Goal: Transaction & Acquisition: Purchase product/service

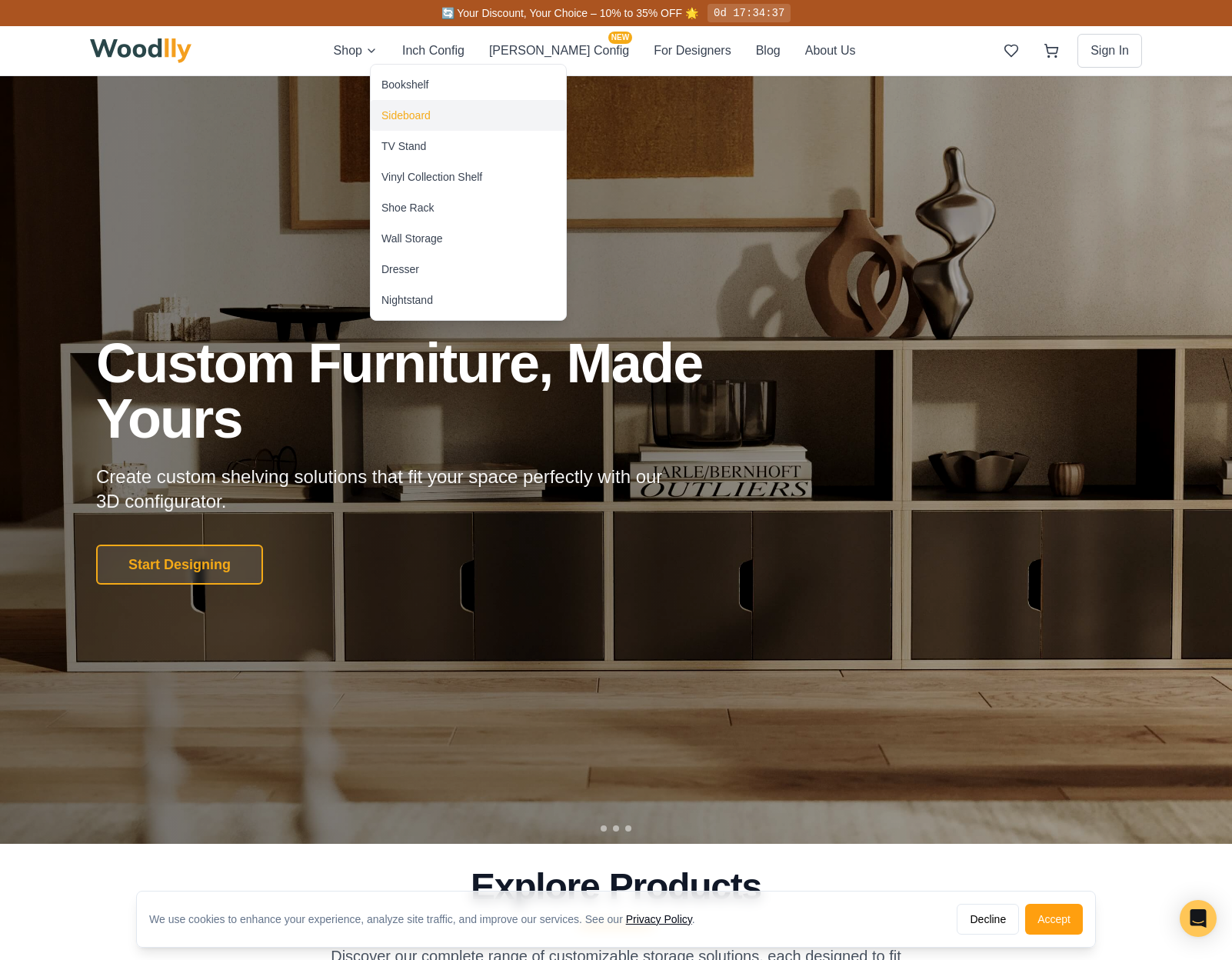
click at [424, 113] on div "Sideboard" at bounding box center [406, 116] width 50 height 16
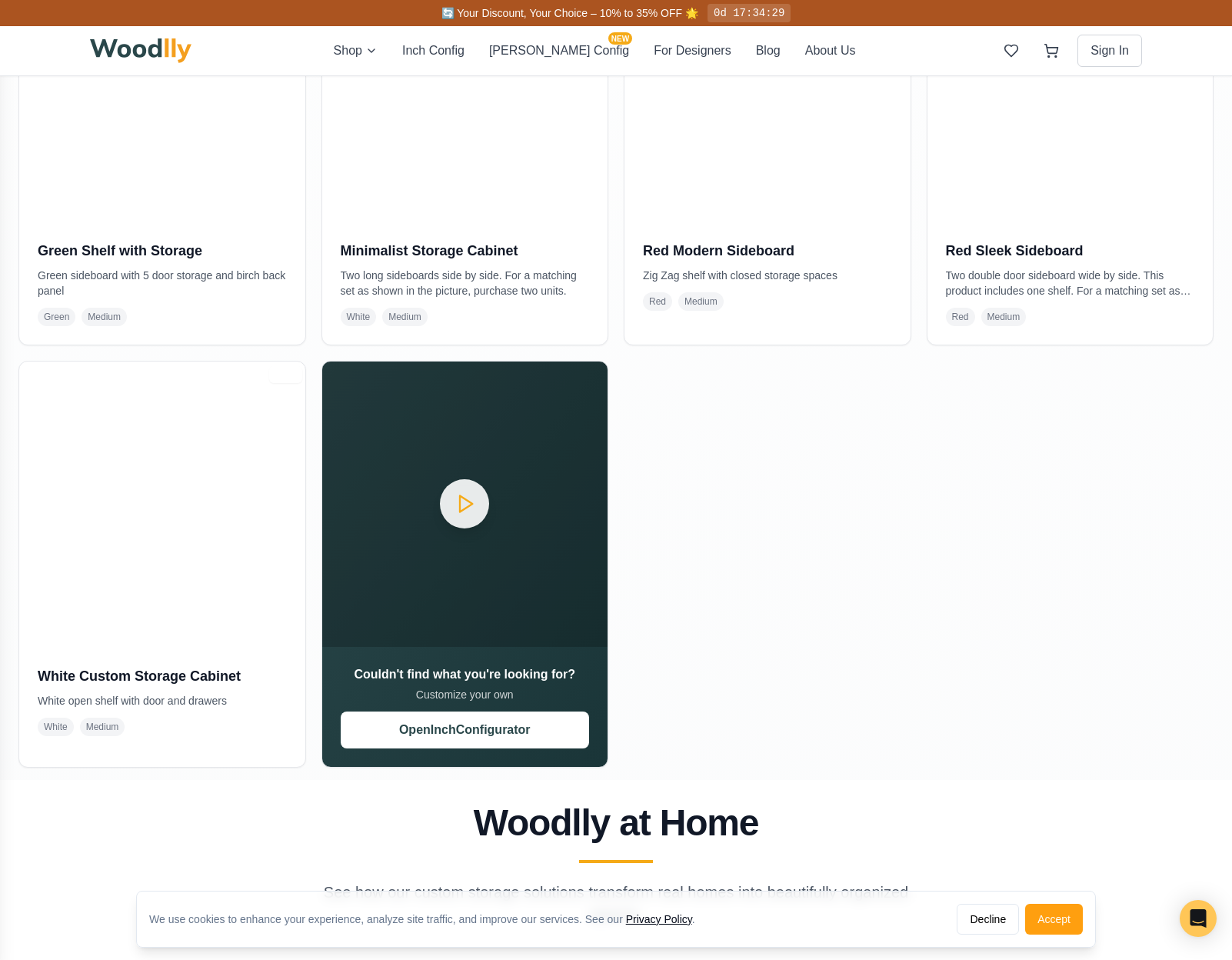
scroll to position [1357, 0]
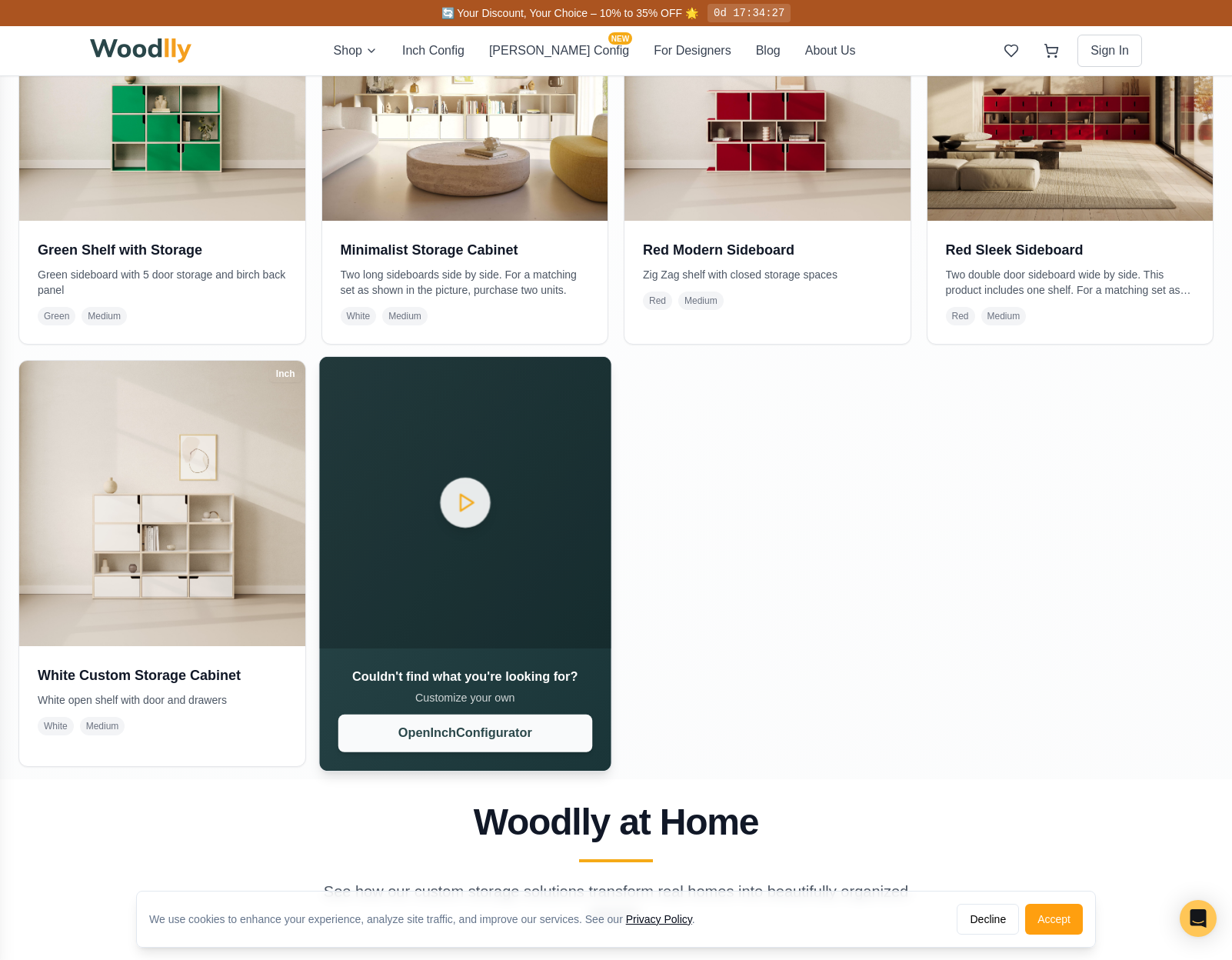
click at [521, 737] on button "Open Inch Configurator" at bounding box center [463, 733] width 254 height 38
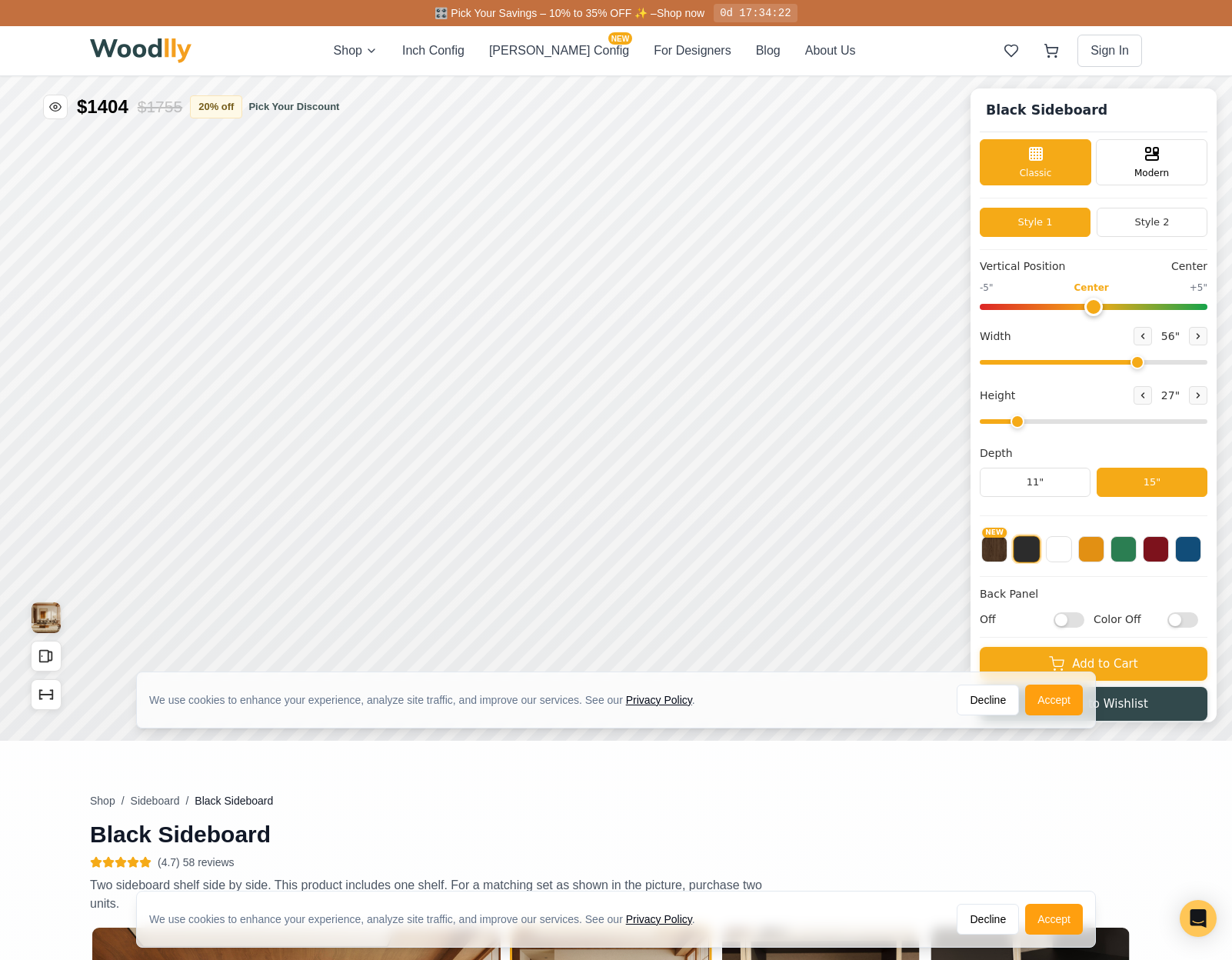
type input "56"
type input "2"
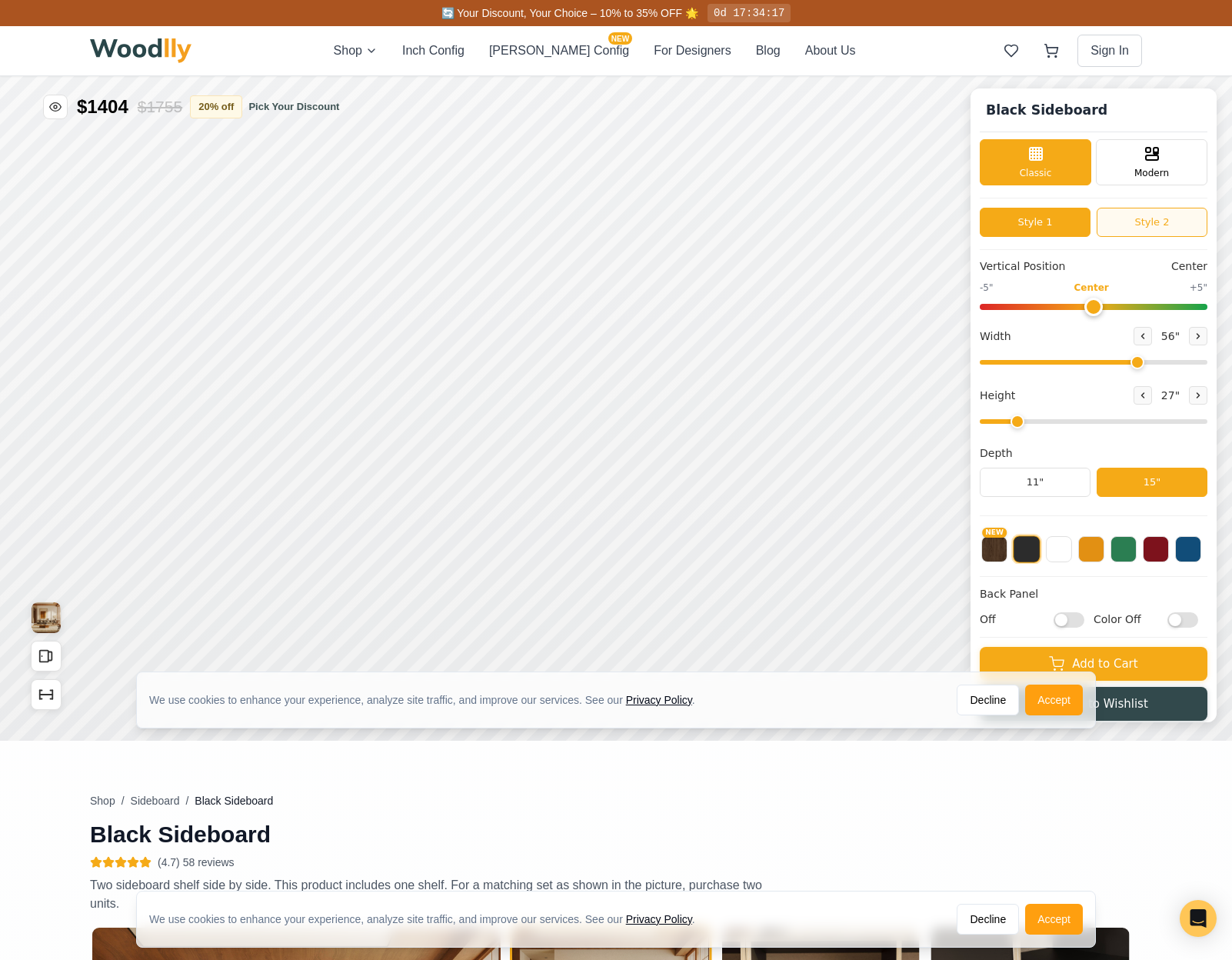
click at [1144, 220] on button "Style 2" at bounding box center [1152, 223] width 111 height 29
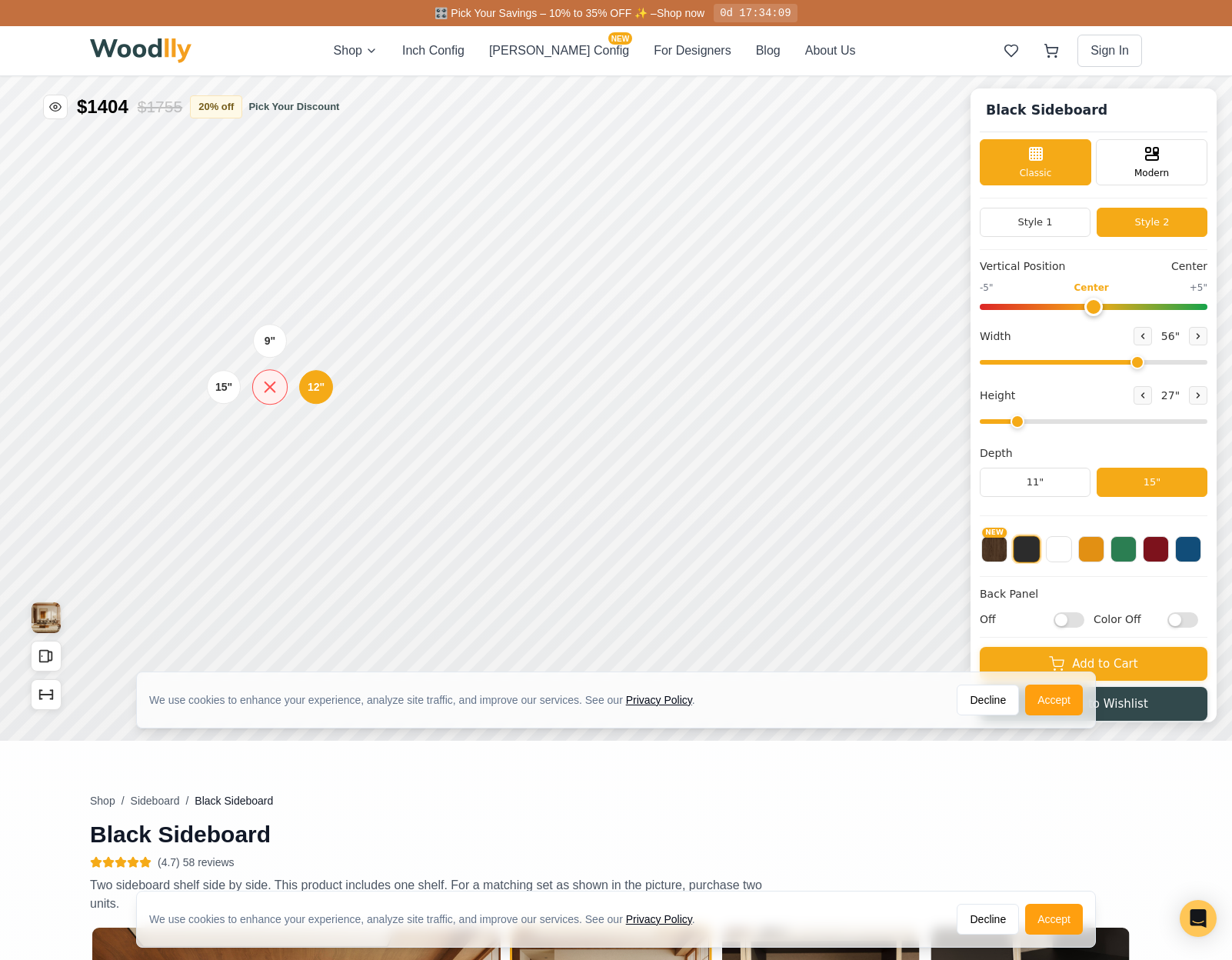
click at [266, 386] on icon at bounding box center [270, 388] width 19 height 19
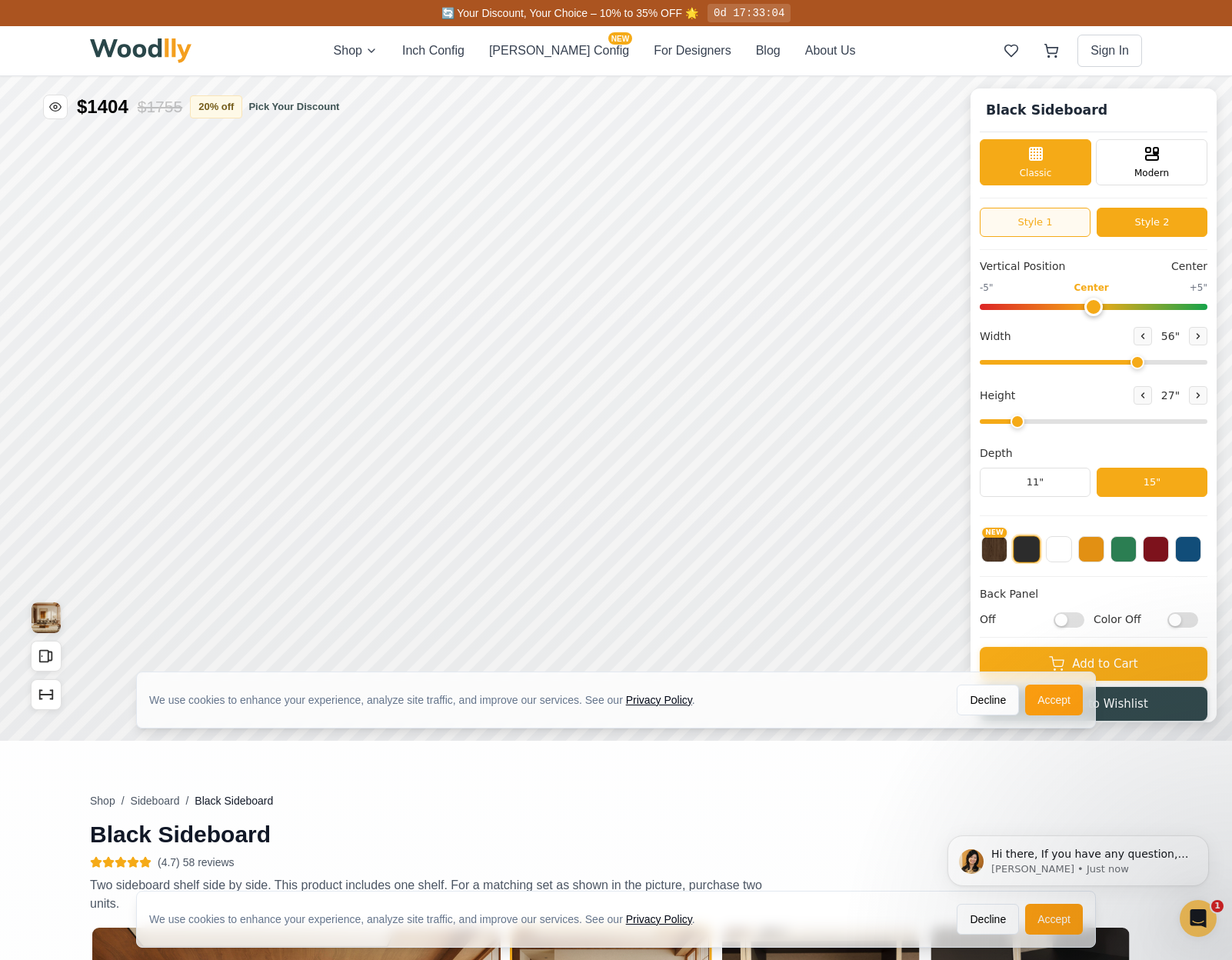
click at [1019, 225] on button "Style 1" at bounding box center [1035, 223] width 111 height 29
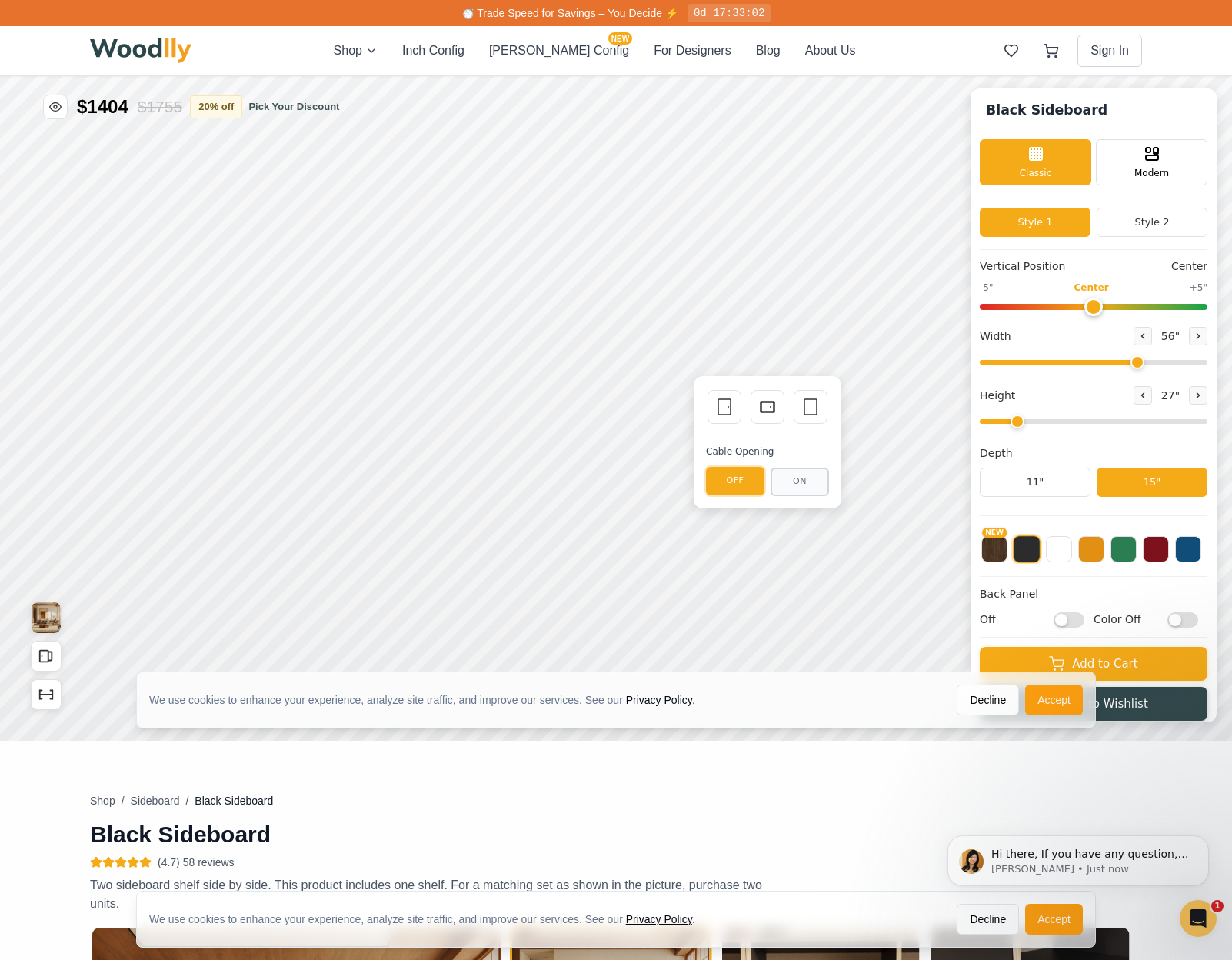
click at [746, 484] on button "OFF" at bounding box center [736, 480] width 58 height 28
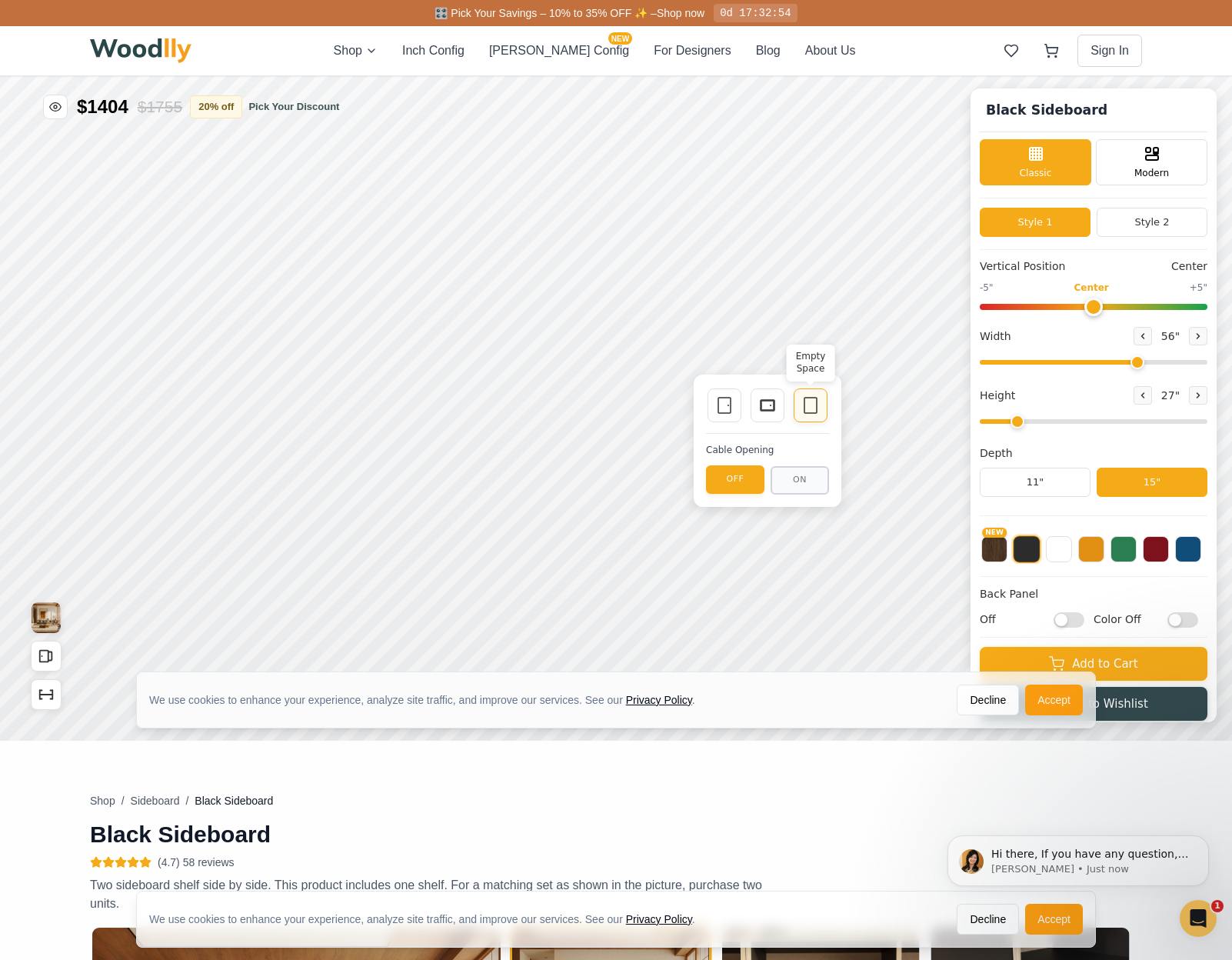
click at [819, 405] on icon at bounding box center [810, 405] width 18 height 18
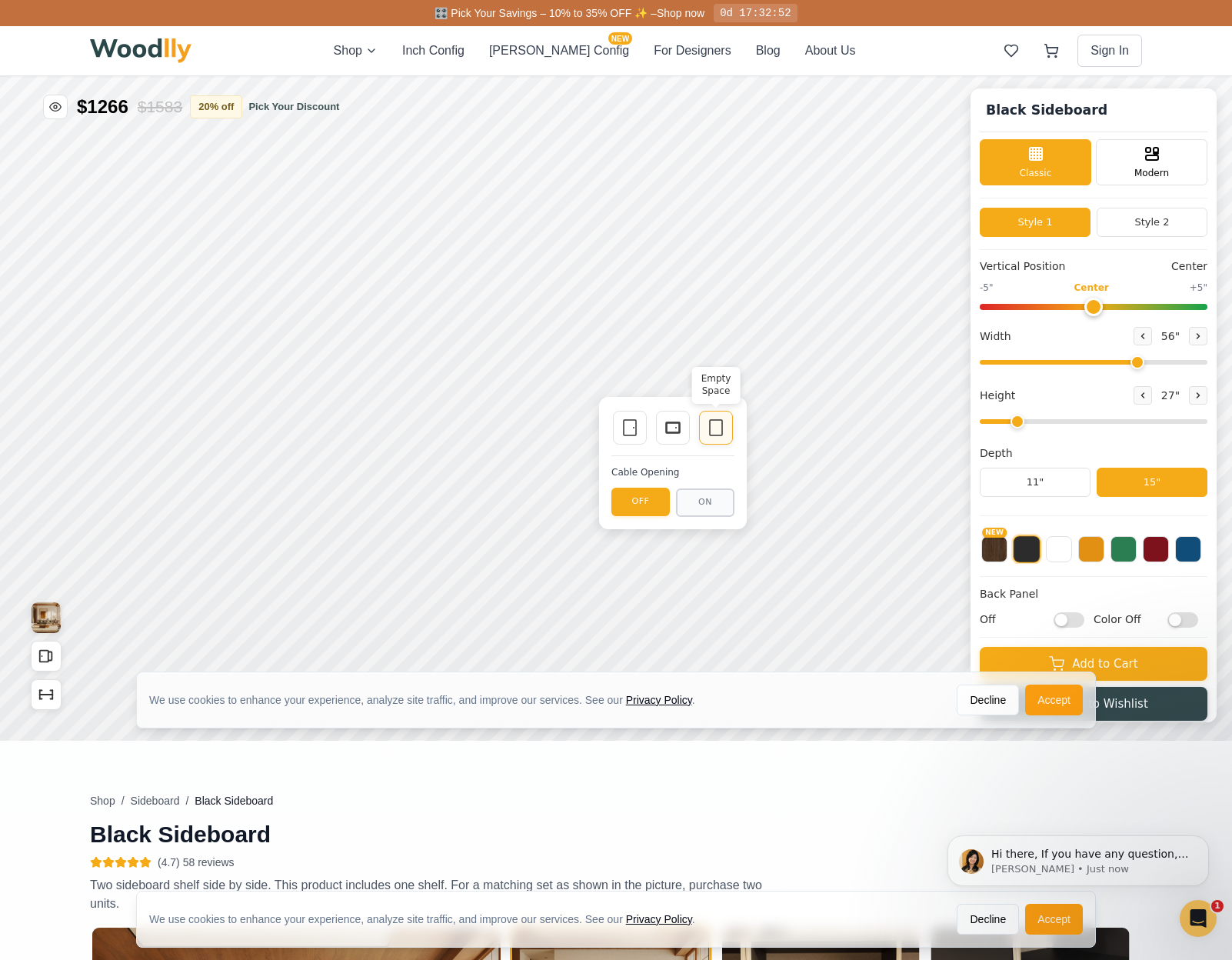
click at [724, 429] on icon at bounding box center [715, 428] width 18 height 18
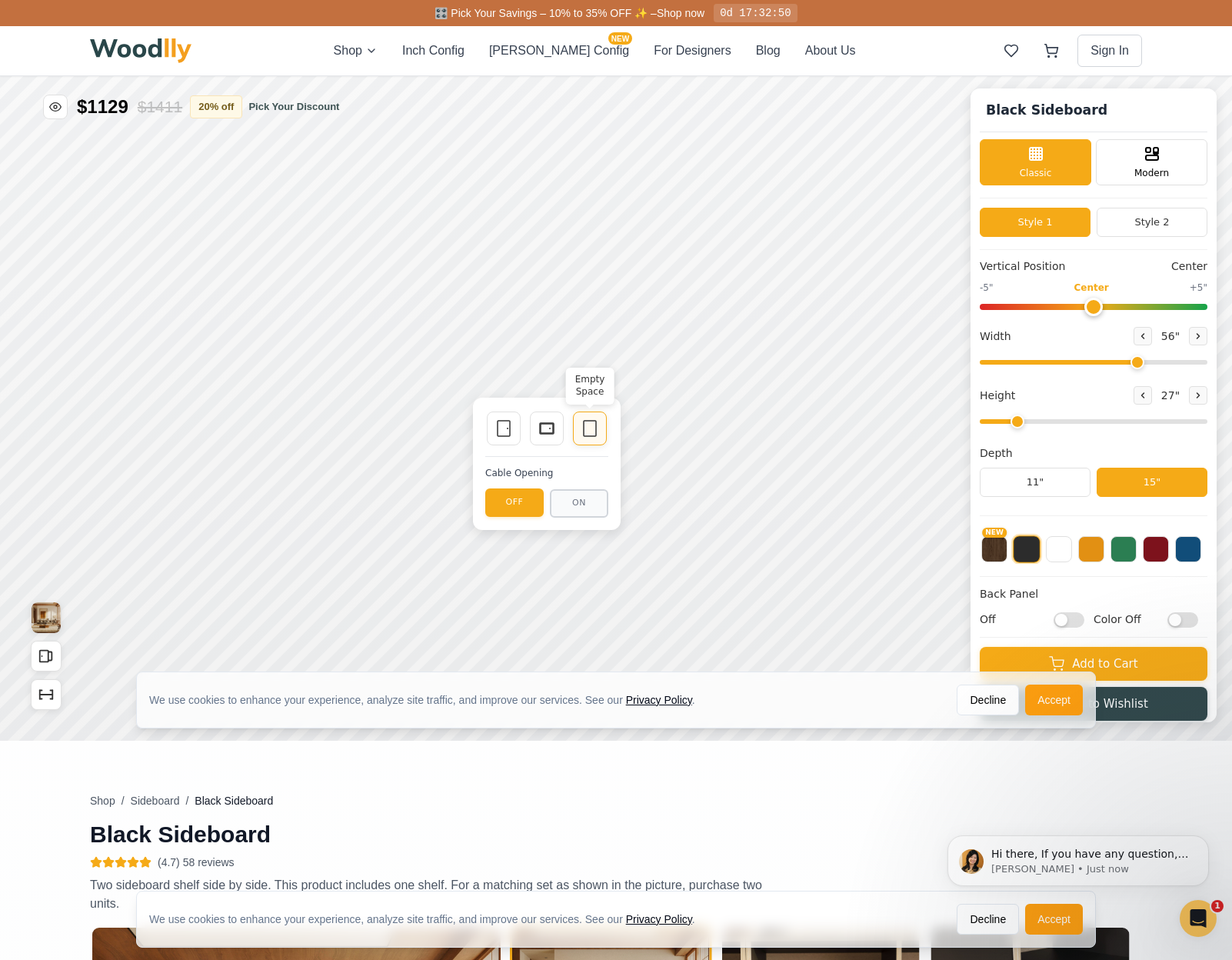
click at [596, 433] on icon at bounding box center [590, 428] width 18 height 18
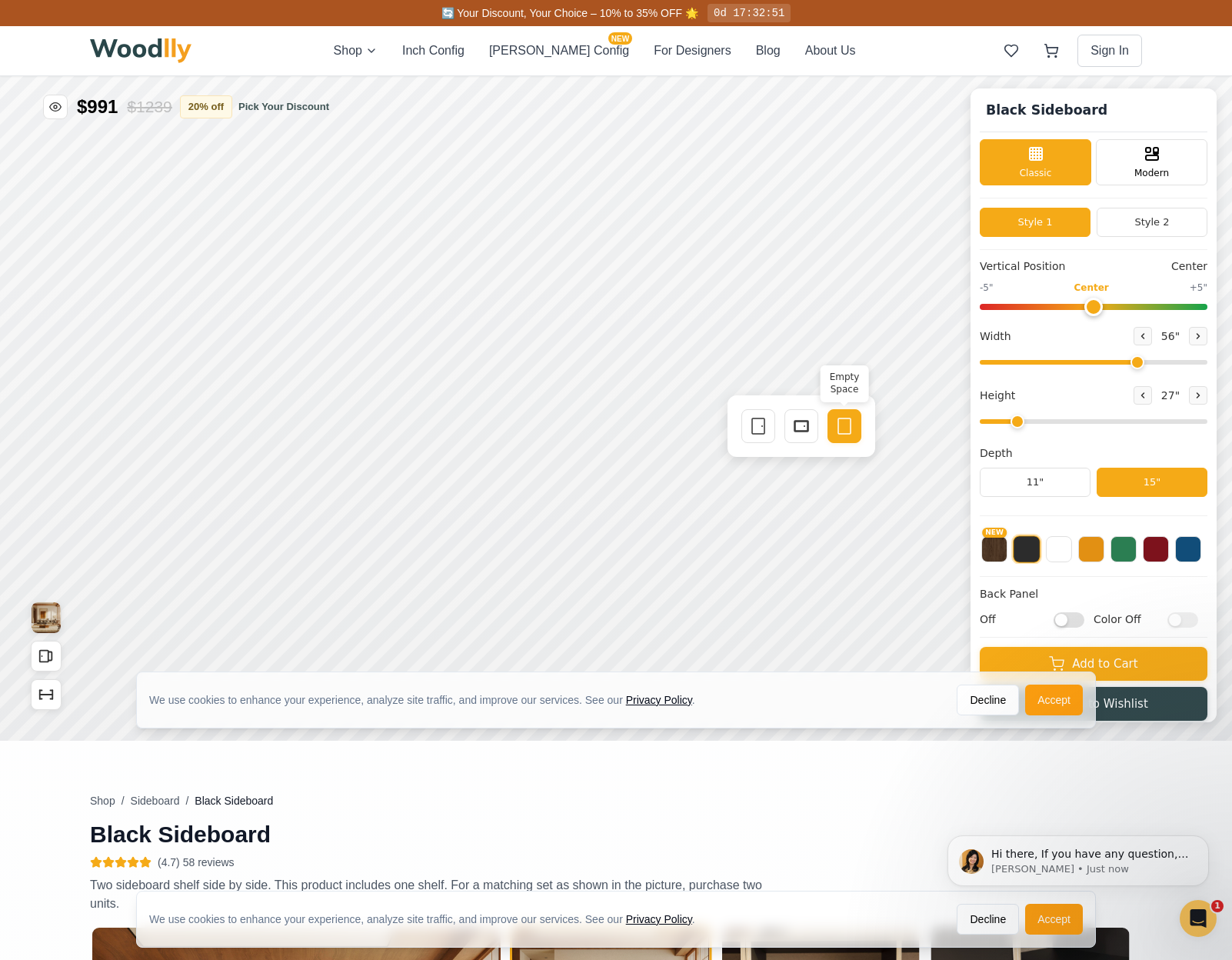
click at [843, 428] on icon at bounding box center [844, 426] width 18 height 18
click at [721, 430] on icon at bounding box center [717, 427] width 18 height 18
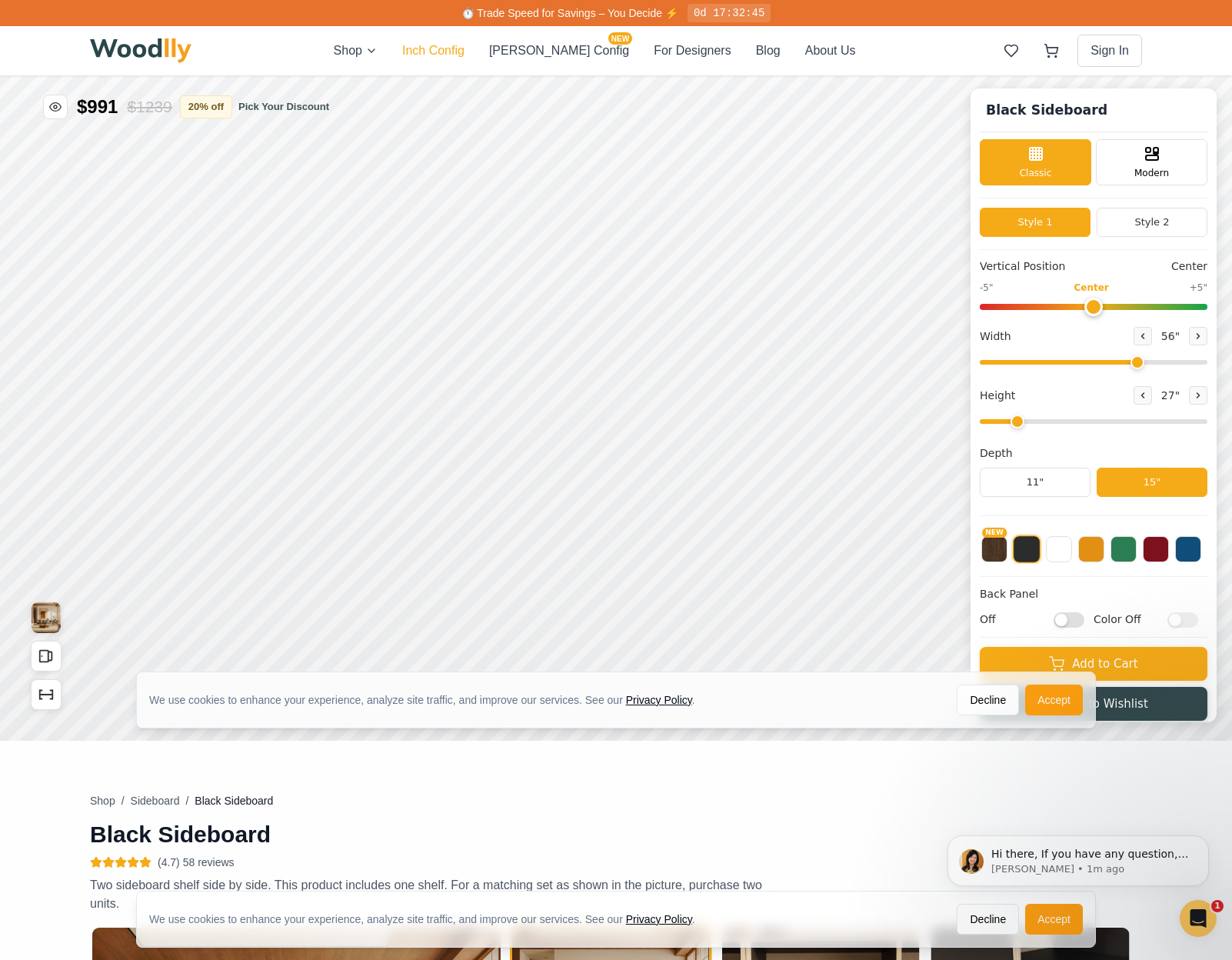
click at [460, 46] on button "Inch Config" at bounding box center [433, 51] width 62 height 18
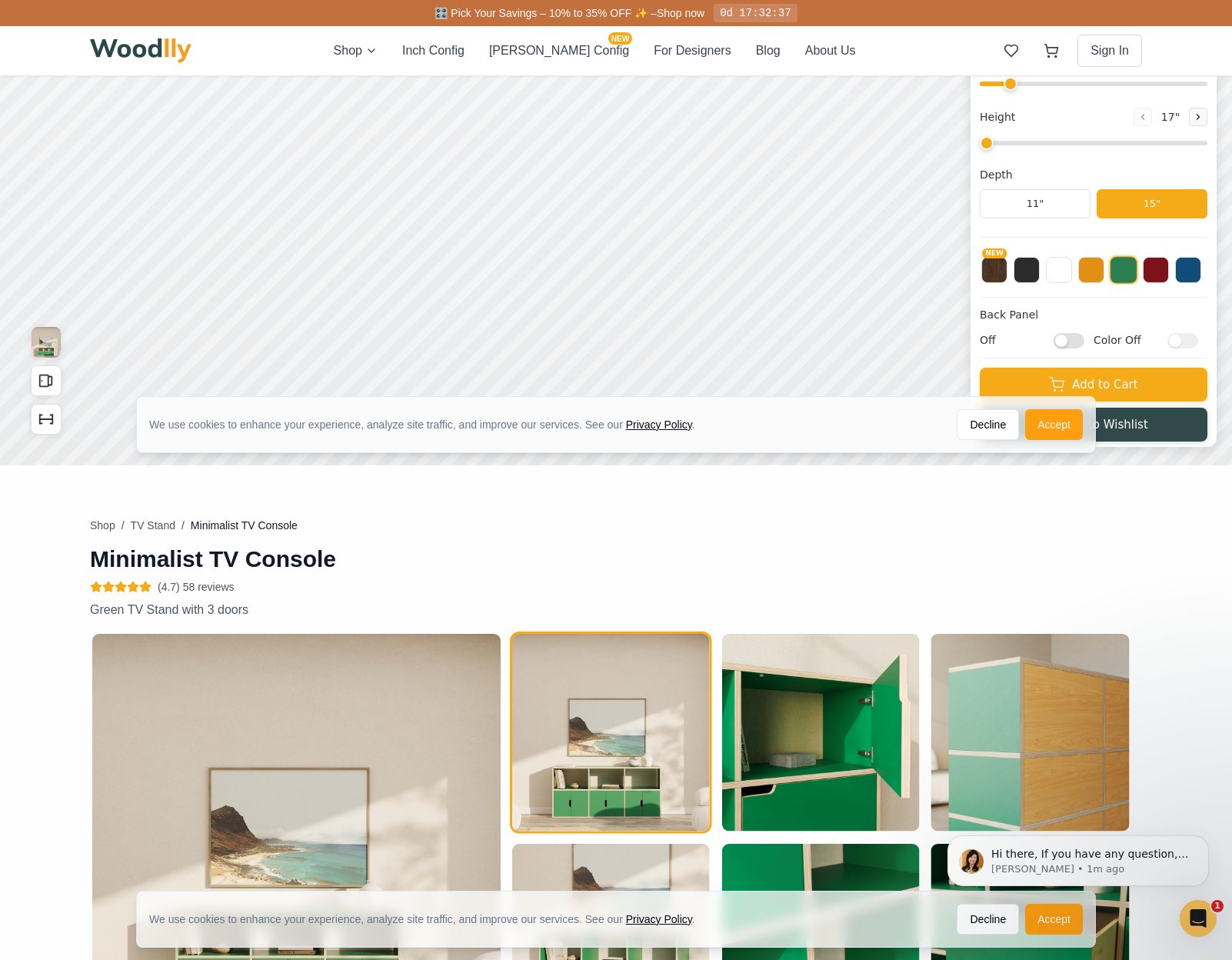
type input "63"
type input "2"
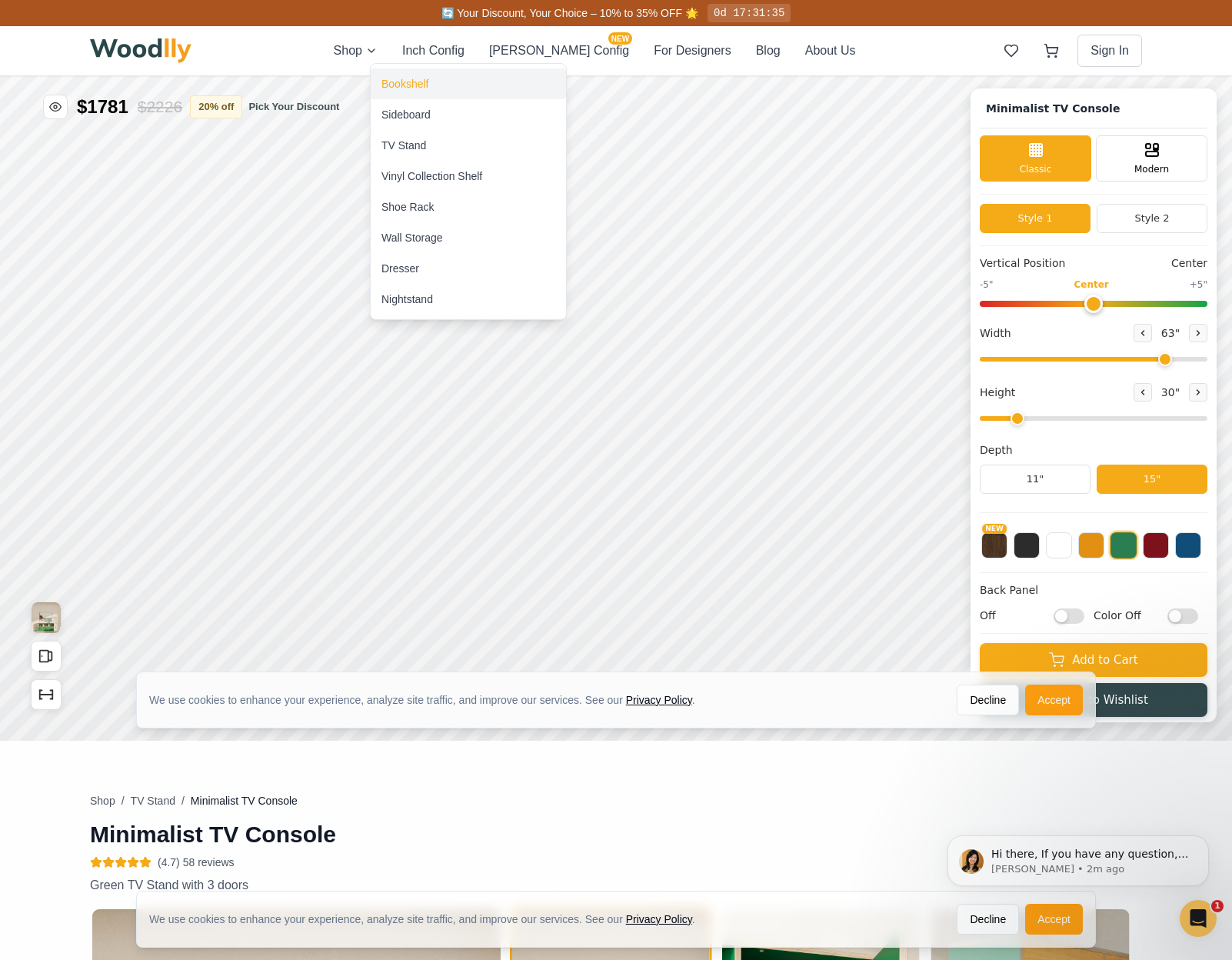
click at [400, 83] on div "Bookshelf" at bounding box center [405, 84] width 47 height 16
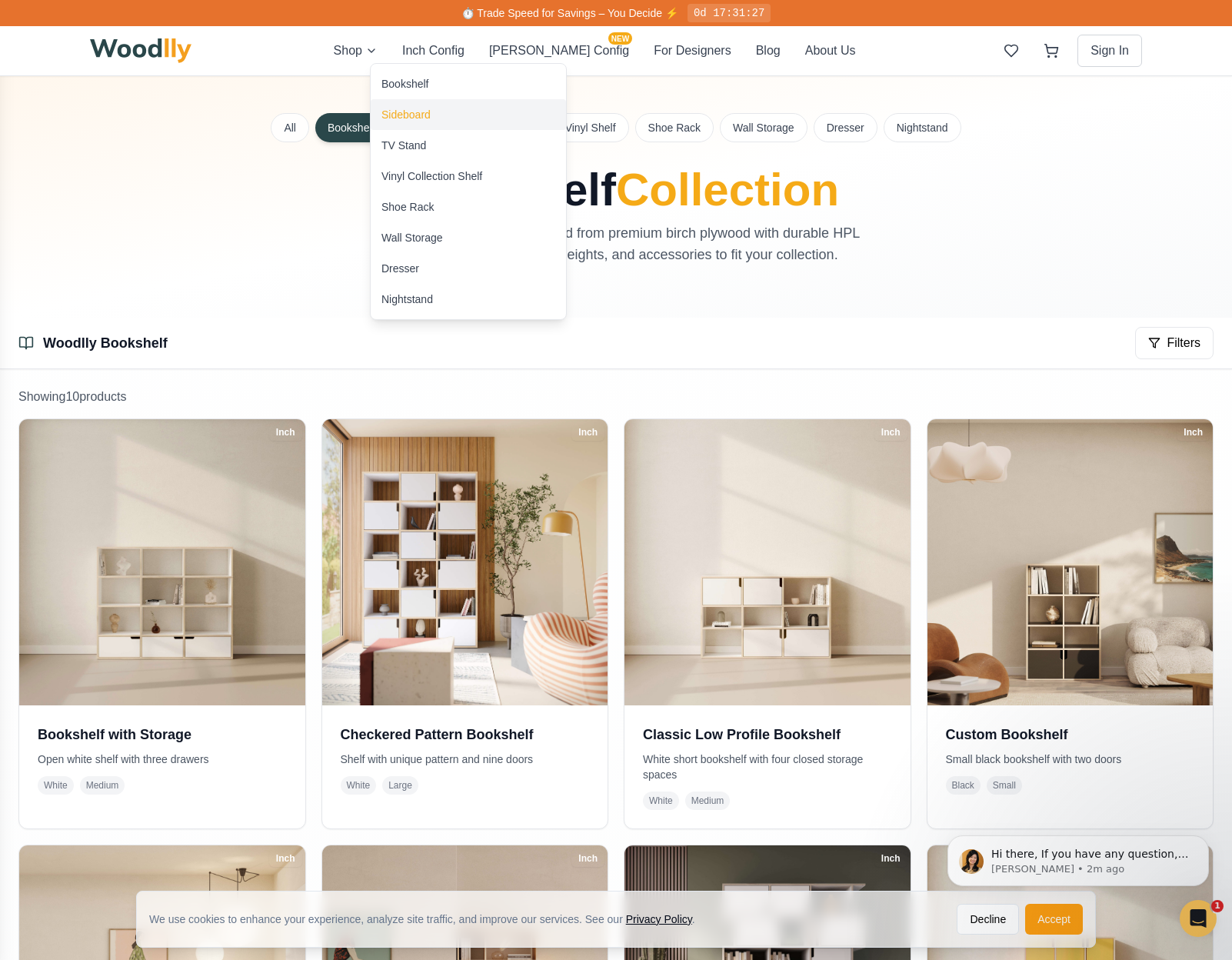
click at [428, 112] on div "Sideboard" at bounding box center [406, 115] width 50 height 16
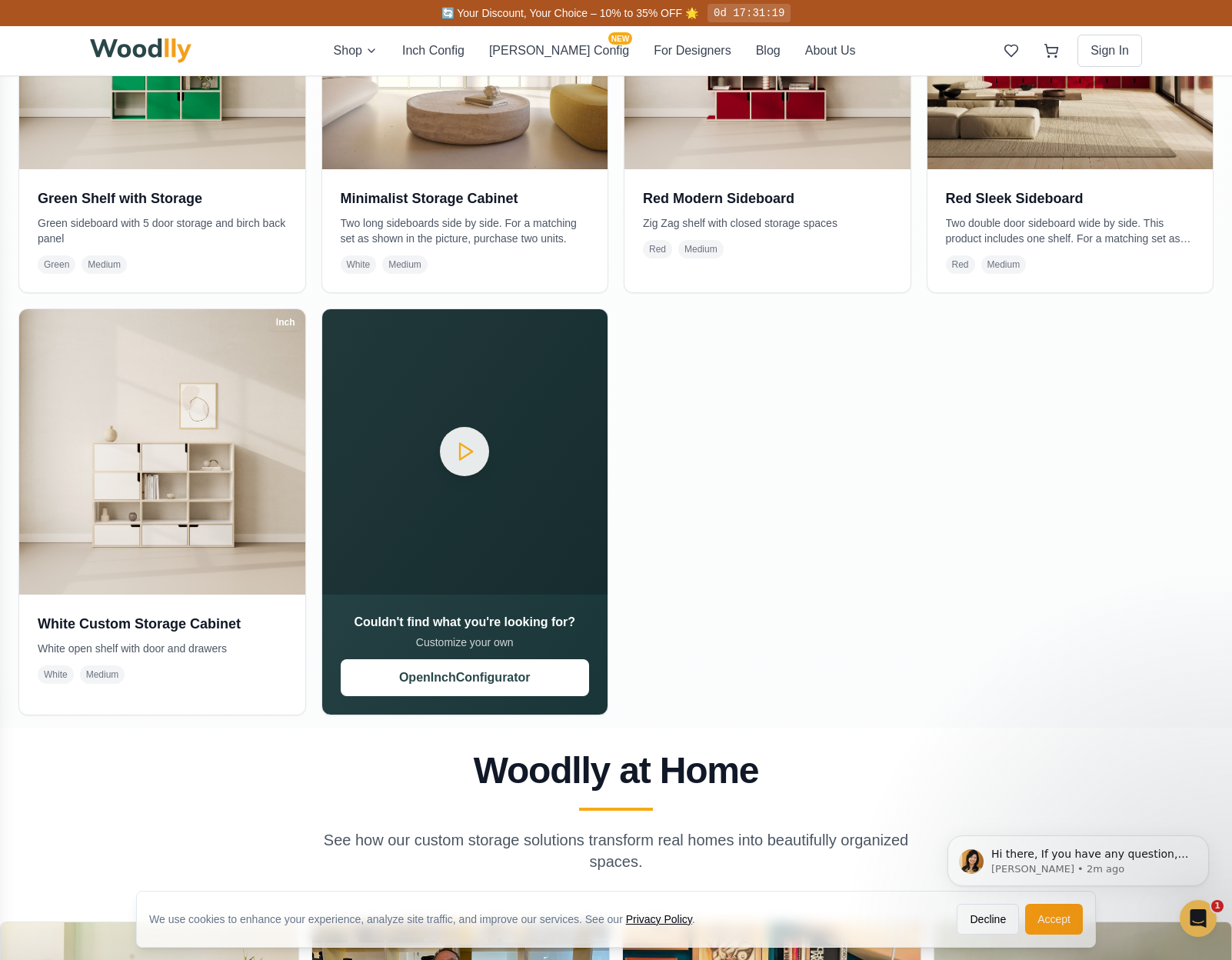
scroll to position [1412, 0]
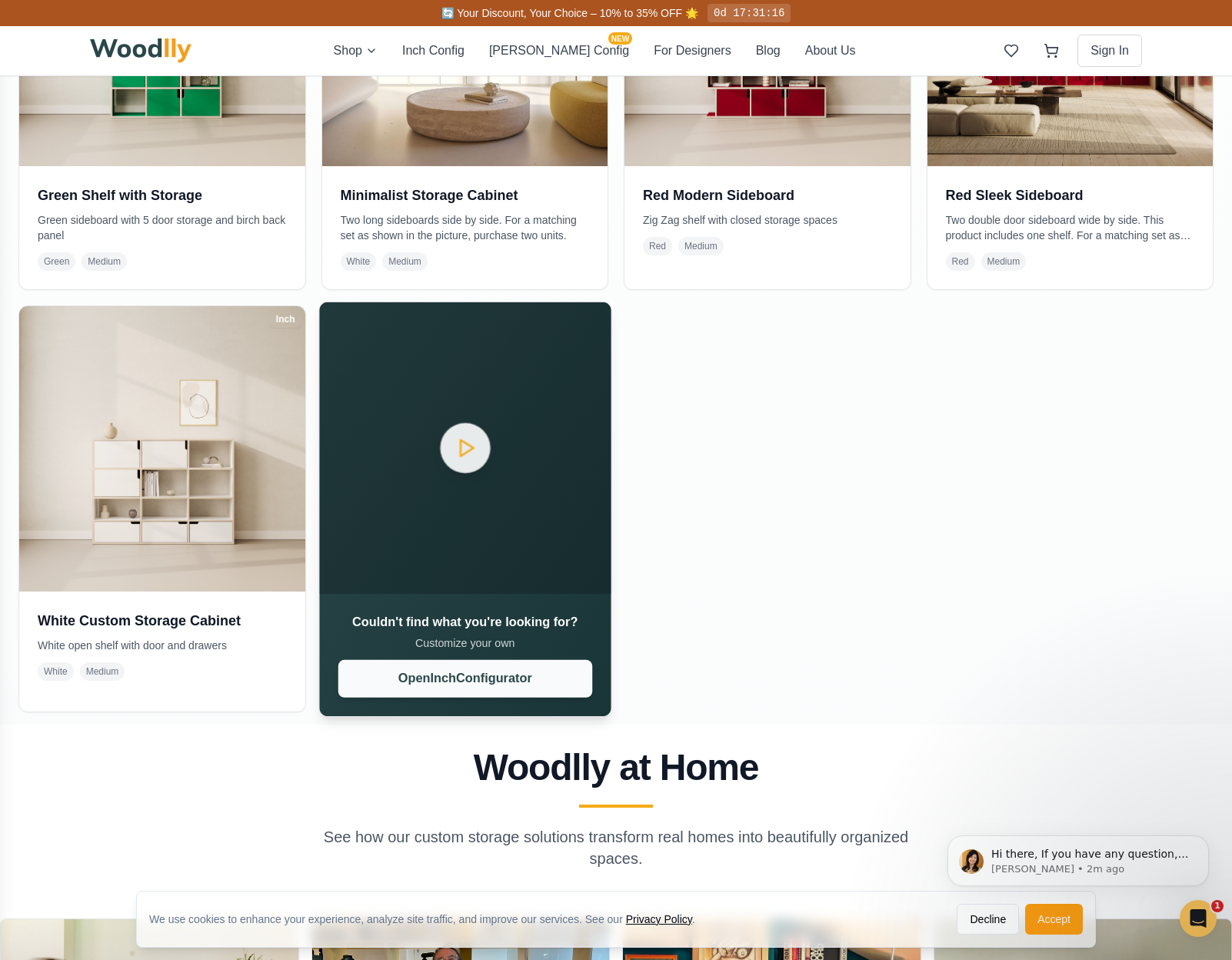
click at [509, 677] on button "Open Inch Configurator" at bounding box center [463, 677] width 254 height 38
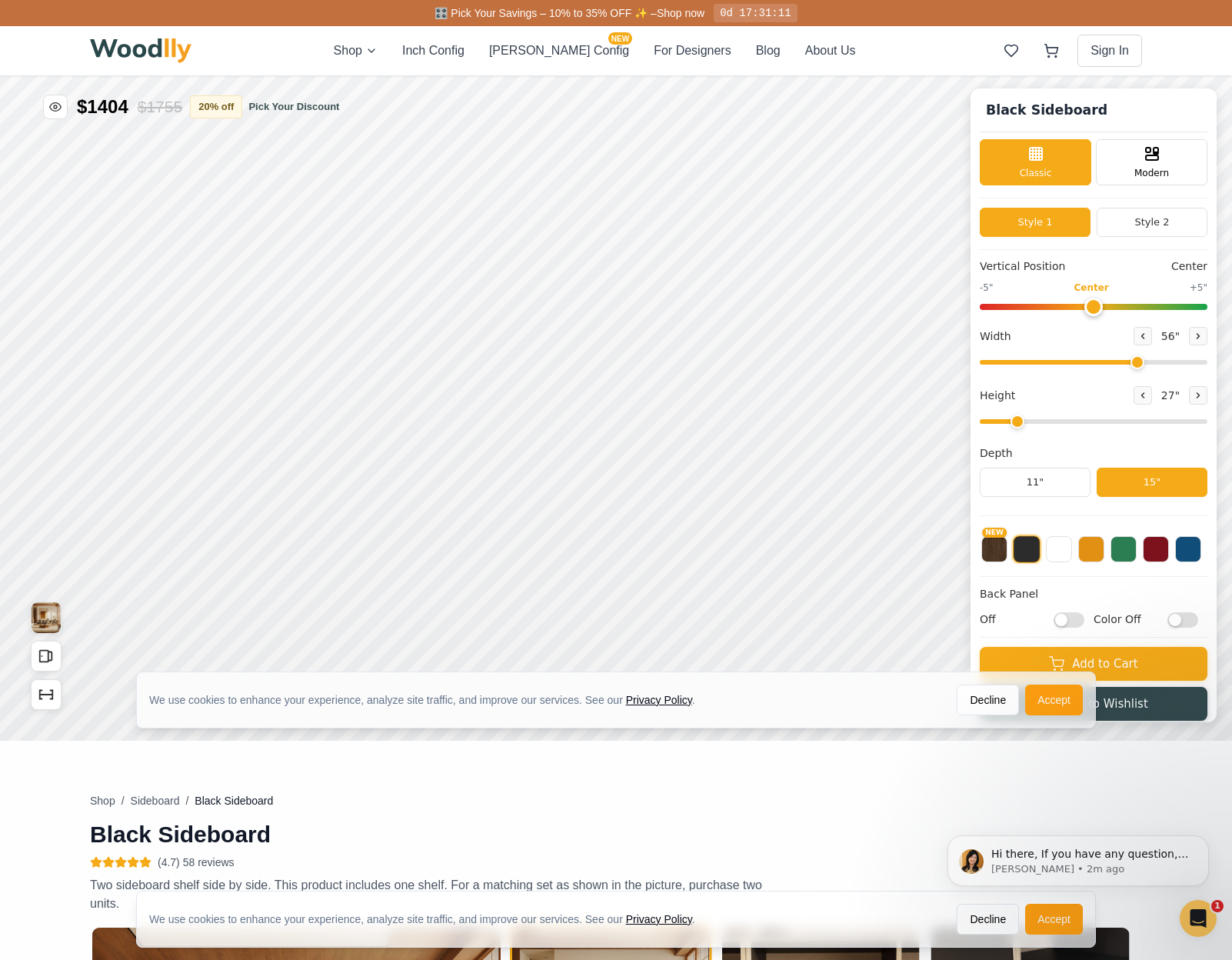
type input "56"
type input "2"
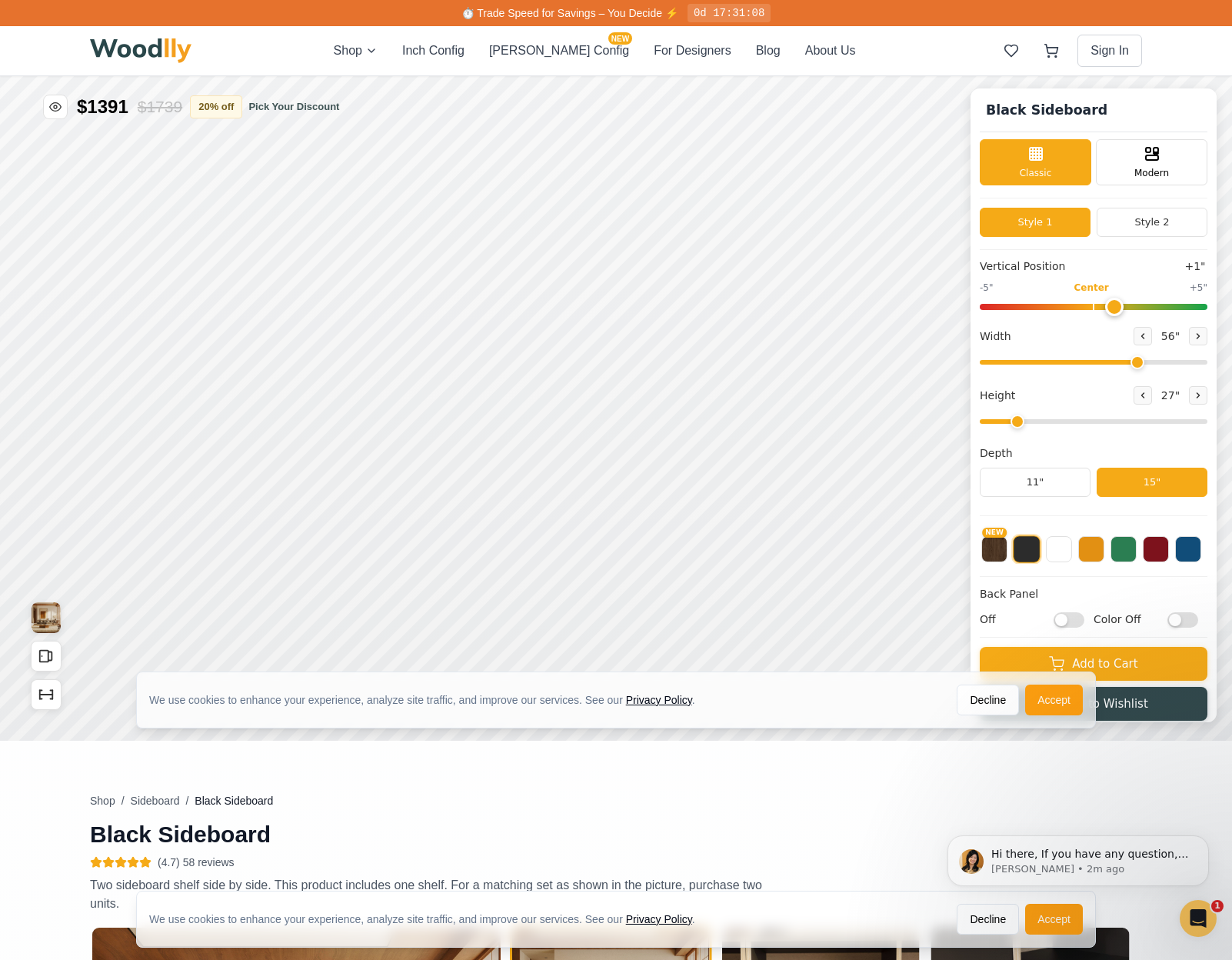
drag, startPoint x: 1092, startPoint y: 310, endPoint x: 1110, endPoint y: 311, distance: 18.0
click at [1110, 310] on input "range" at bounding box center [1093, 307] width 227 height 6
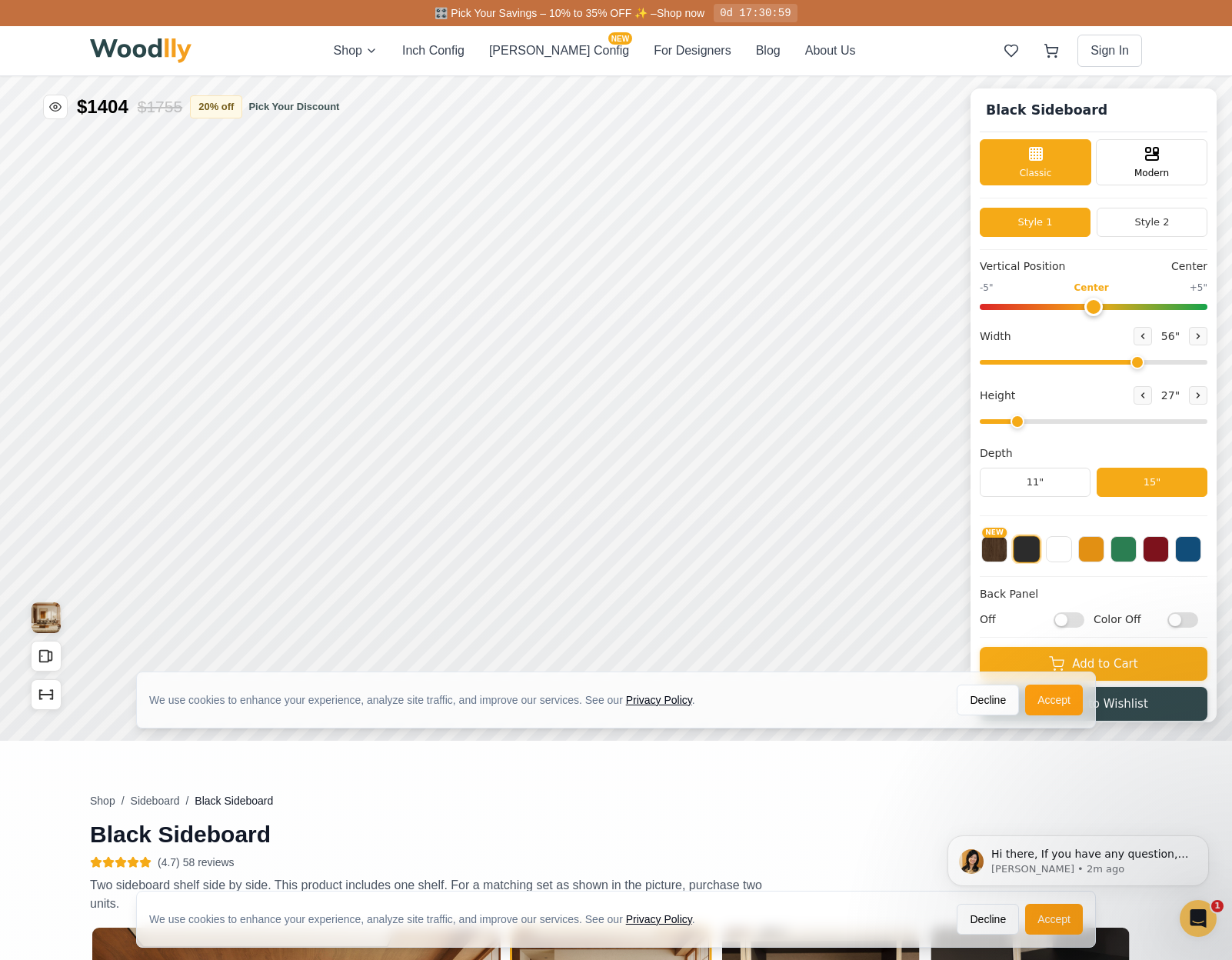
drag, startPoint x: 1108, startPoint y: 311, endPoint x: 1091, endPoint y: 310, distance: 17.0
type input "0"
click at [1092, 310] on input "range" at bounding box center [1093, 307] width 227 height 6
drag, startPoint x: 1135, startPoint y: 367, endPoint x: 1148, endPoint y: 366, distance: 13.0
type input "60"
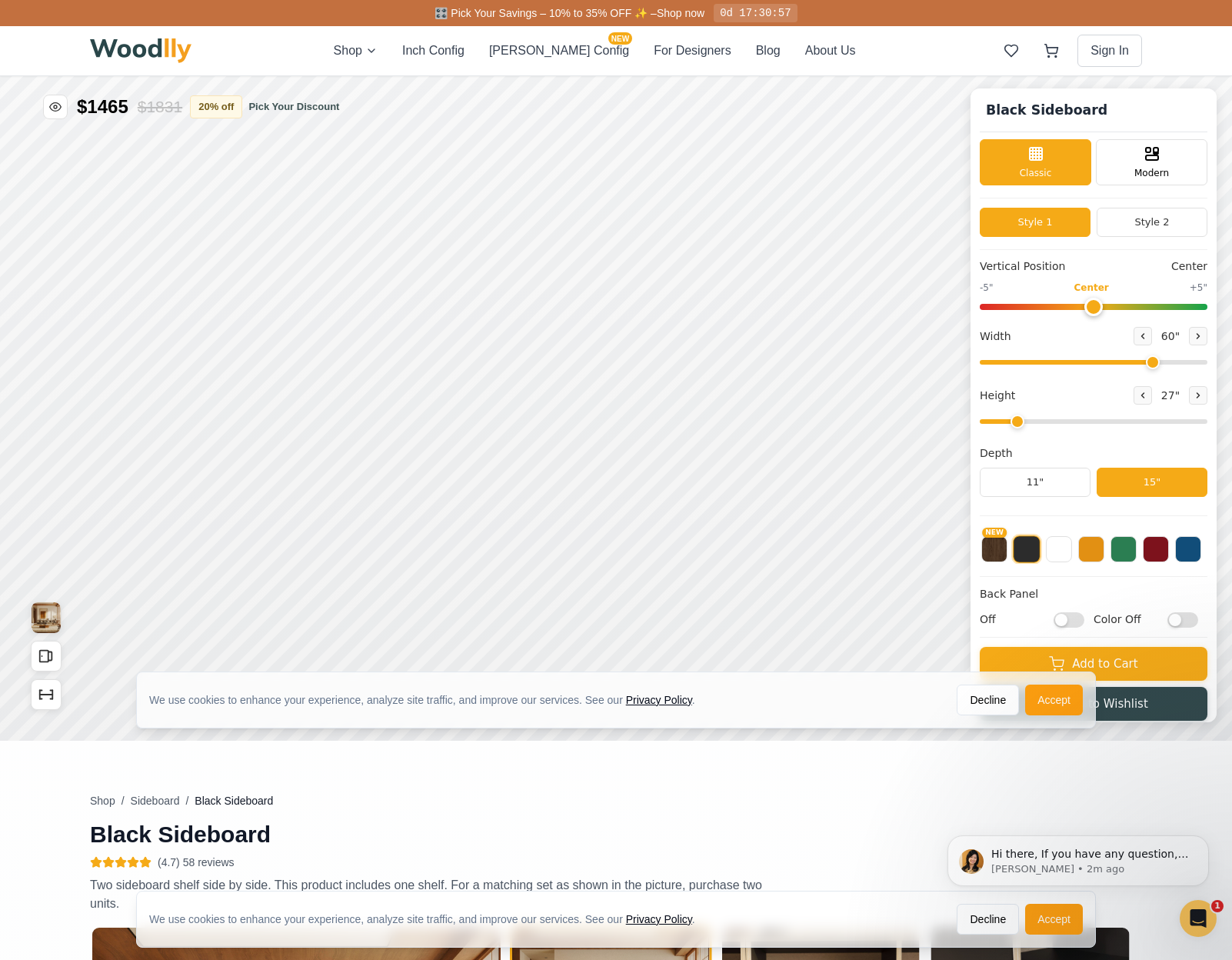
click at [1148, 364] on input "range" at bounding box center [1093, 361] width 227 height 5
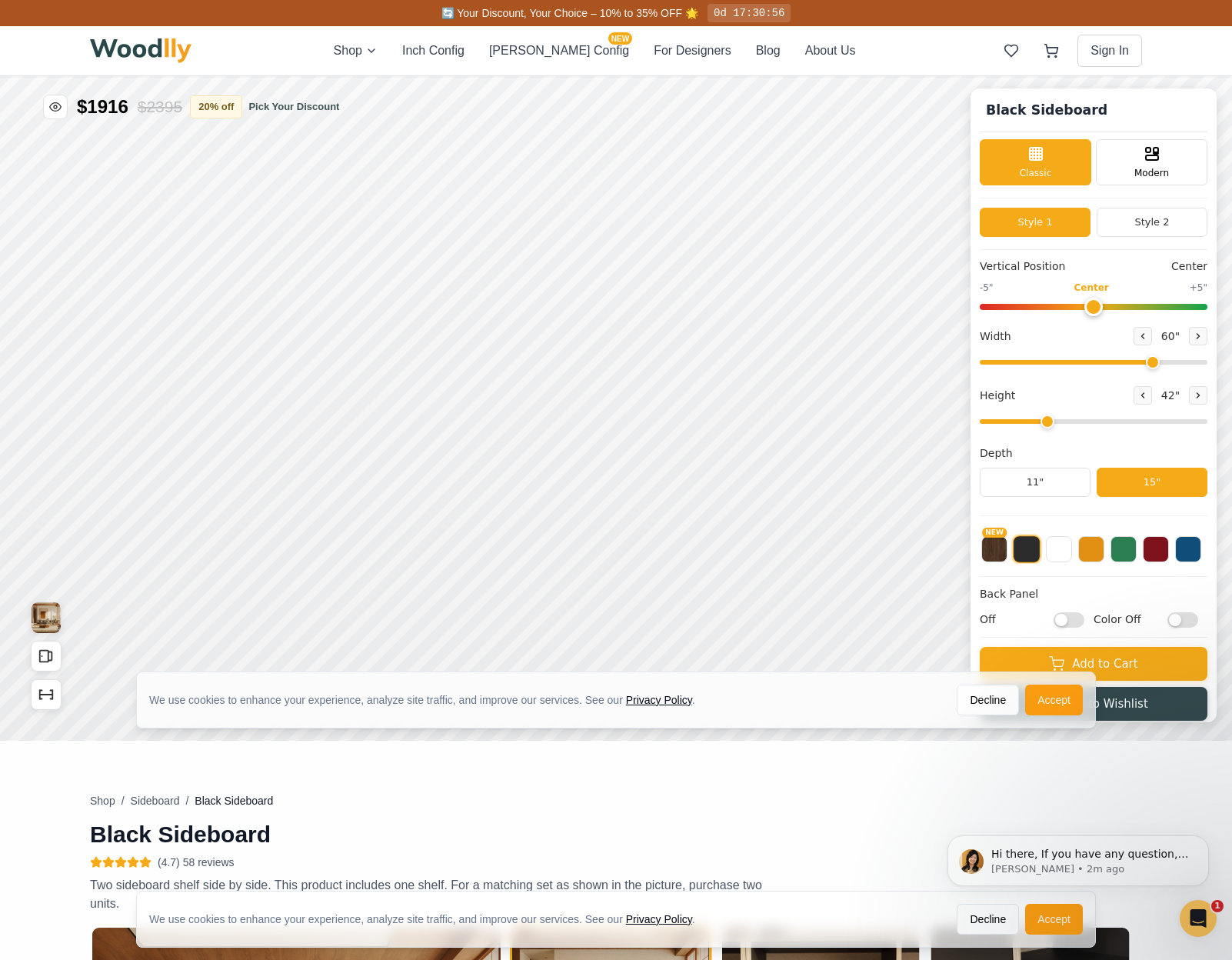
type input "2"
click at [1026, 424] on input "range" at bounding box center [1093, 421] width 227 height 5
click at [1044, 487] on button "11"" at bounding box center [1035, 482] width 111 height 29
click at [1183, 489] on button "15"" at bounding box center [1152, 482] width 111 height 29
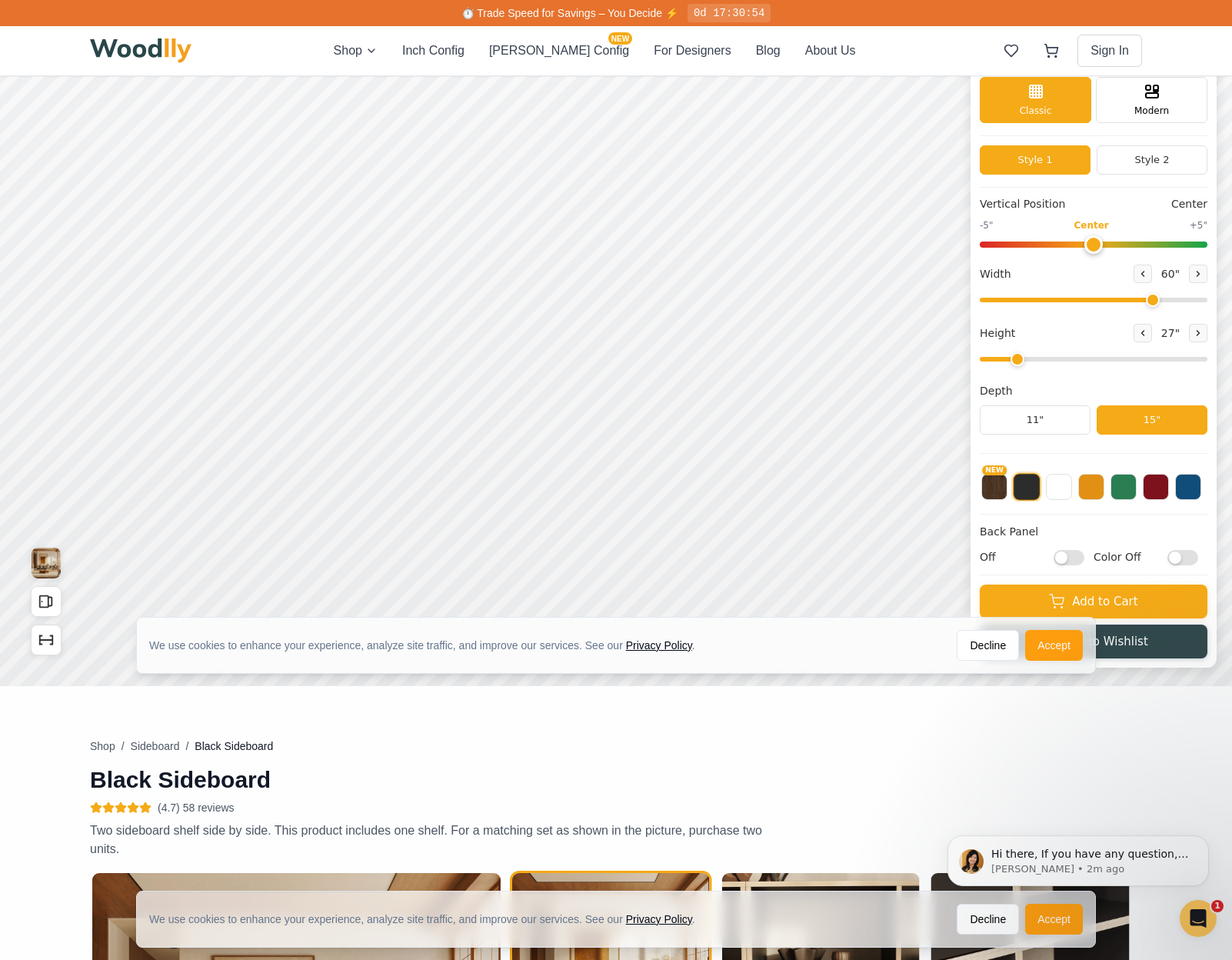
scroll to position [61, 0]
